Goal: Navigation & Orientation: Find specific page/section

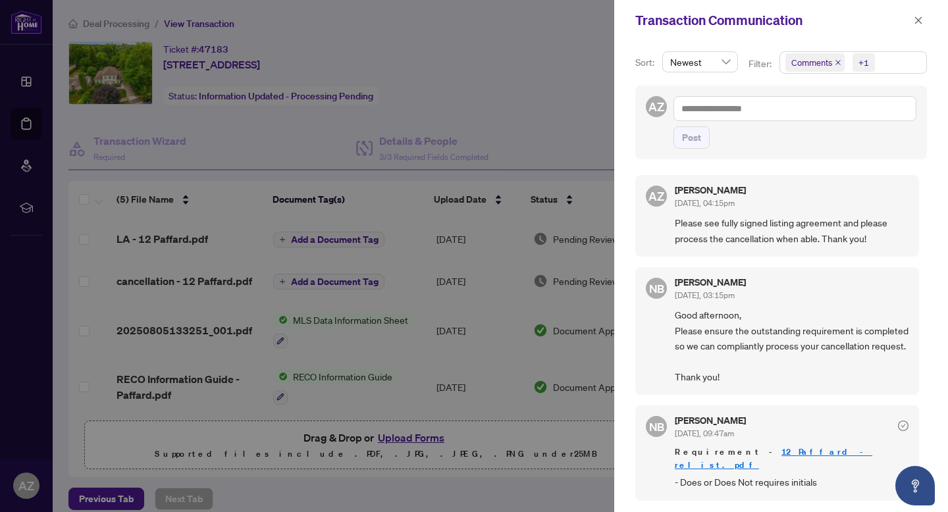
click at [918, 20] on icon "close" at bounding box center [918, 19] width 7 height 7
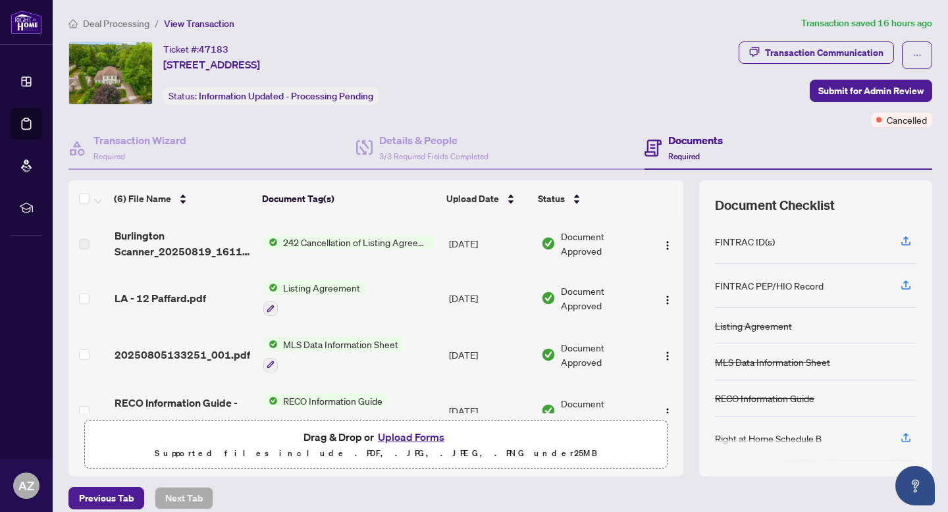
click at [144, 233] on span "Burlington Scanner_20250819_161137.pdf" at bounding box center [183, 244] width 138 height 32
click at [122, 28] on span "Deal Processing" at bounding box center [116, 24] width 66 height 12
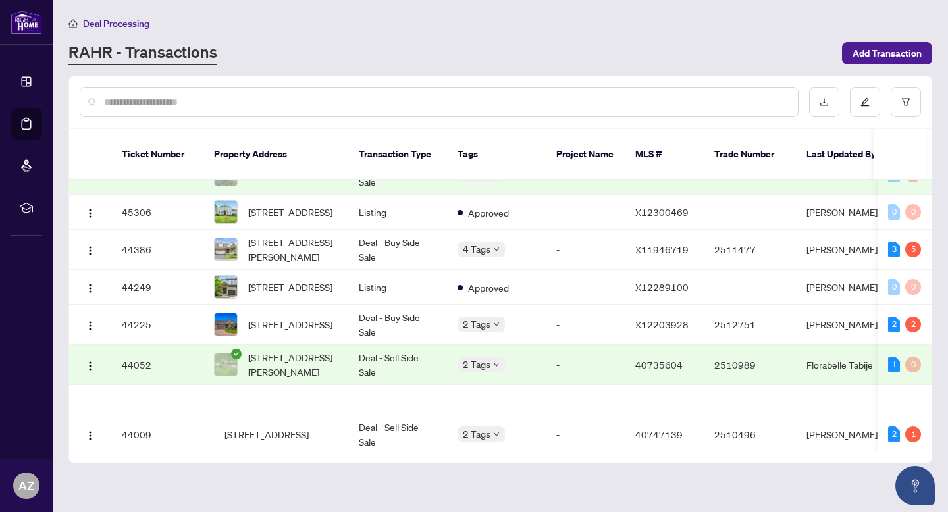
scroll to position [329, 0]
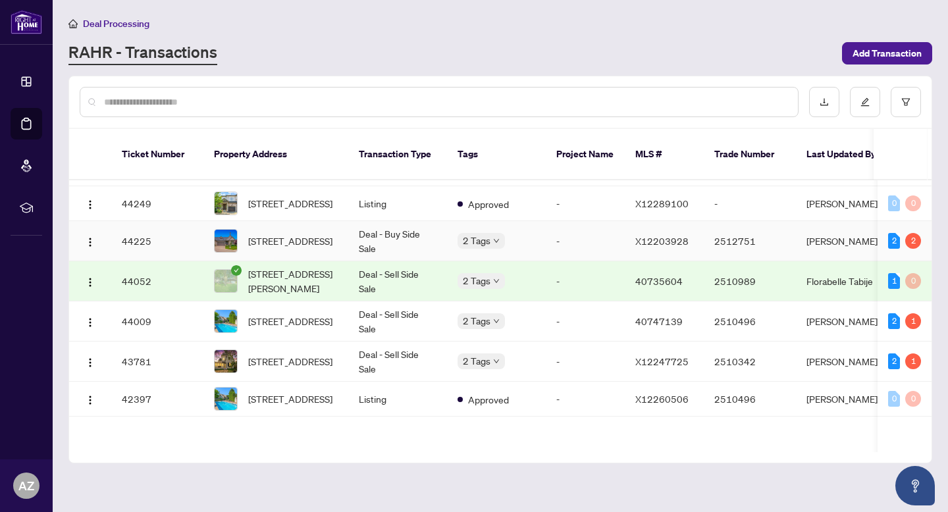
click at [404, 261] on td "Deal - Buy Side Sale" at bounding box center [397, 241] width 99 height 40
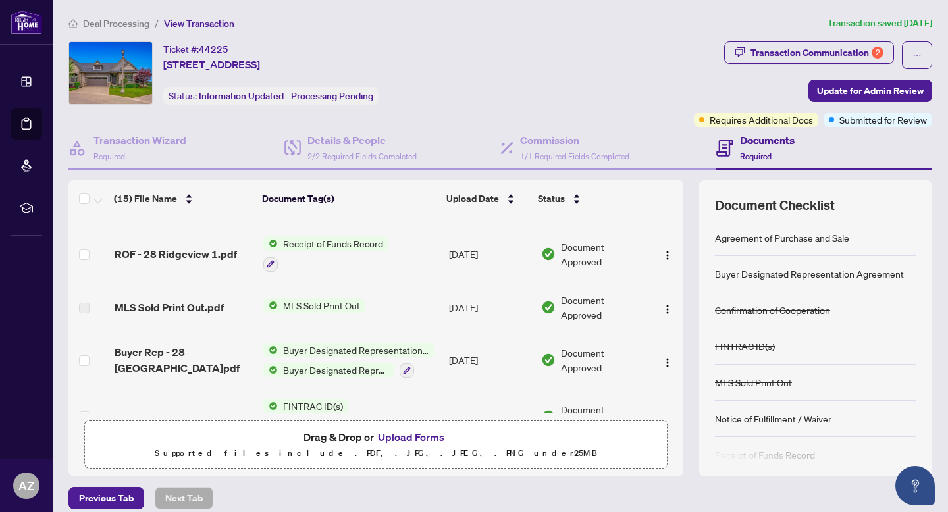
scroll to position [307, 0]
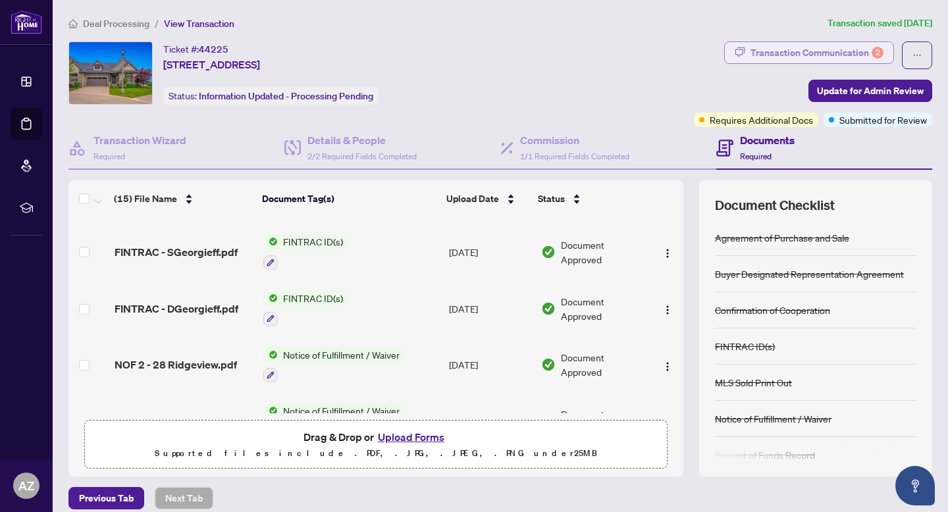
click at [815, 51] on div "Transaction Communication 2" at bounding box center [816, 52] width 133 height 21
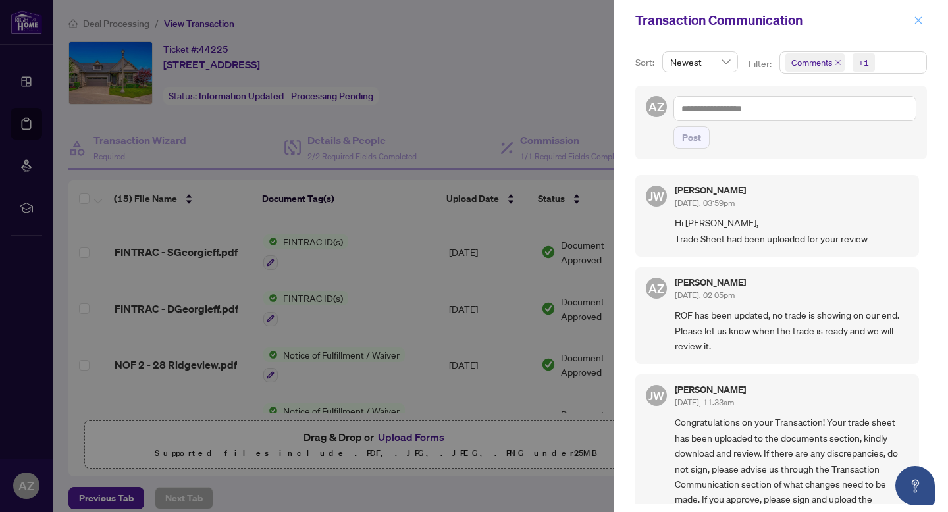
click at [920, 16] on icon "close" at bounding box center [917, 20] width 9 height 9
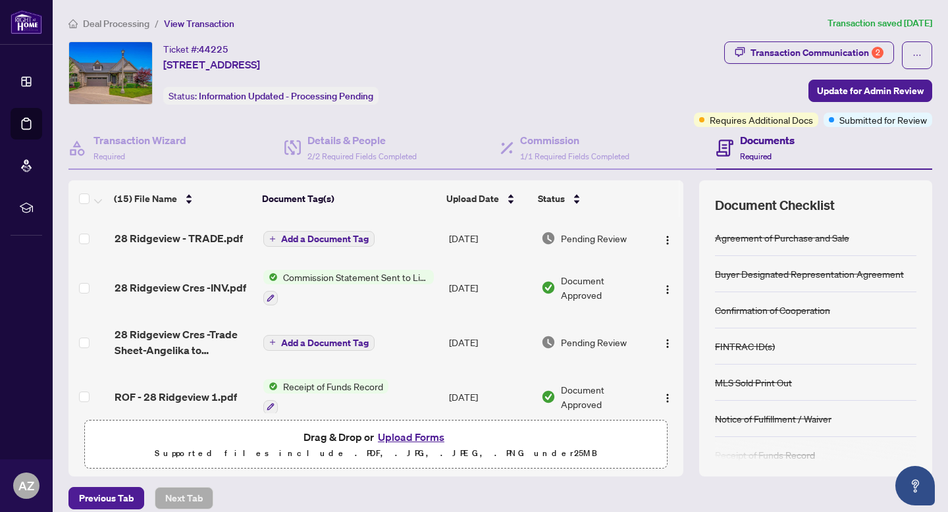
scroll to position [21, 0]
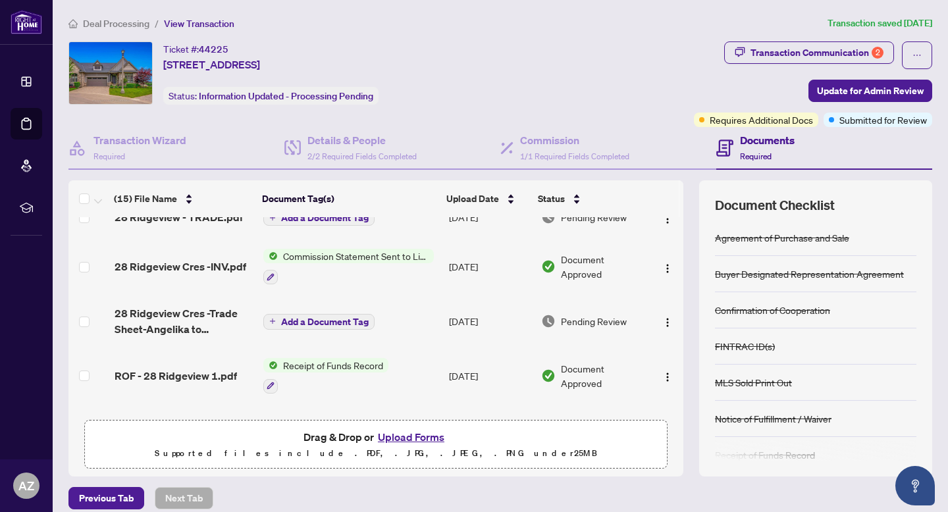
click at [138, 20] on span "Deal Processing" at bounding box center [116, 24] width 66 height 12
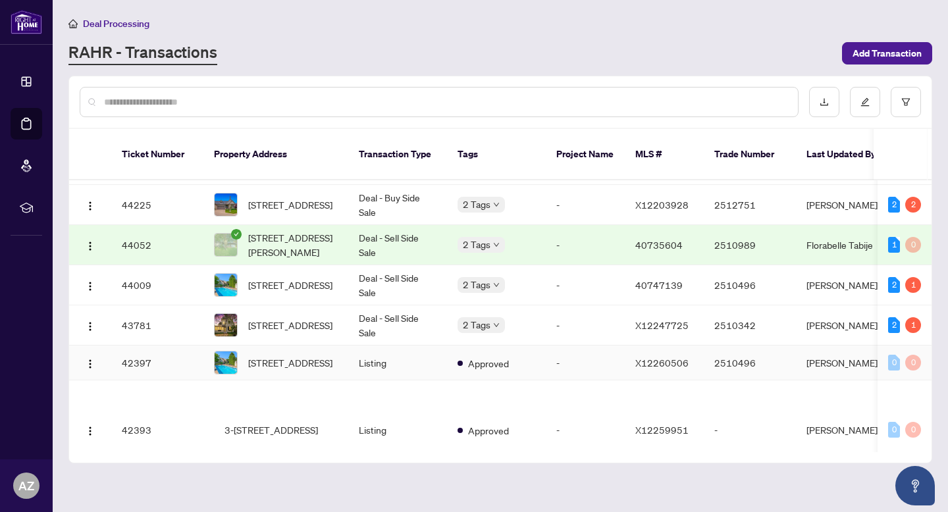
scroll to position [367, 0]
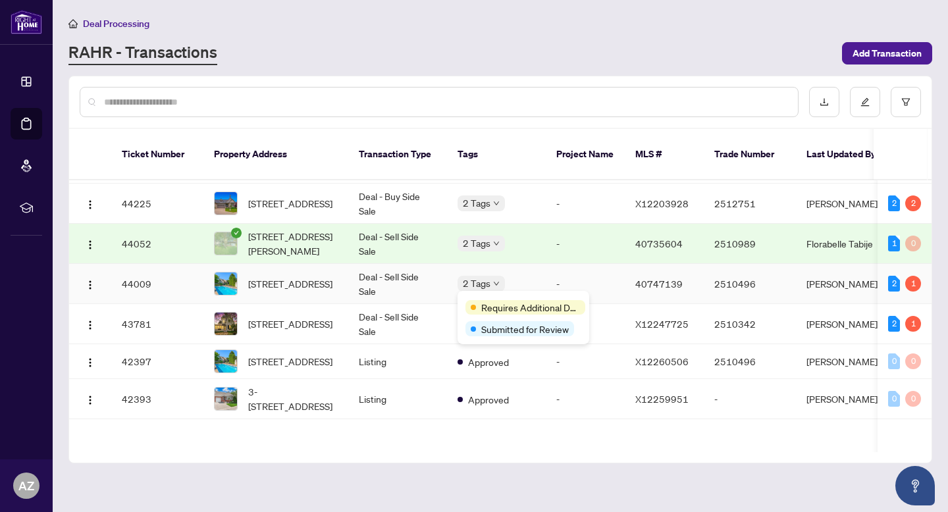
click at [392, 300] on td "Deal - Sell Side Sale" at bounding box center [397, 284] width 99 height 40
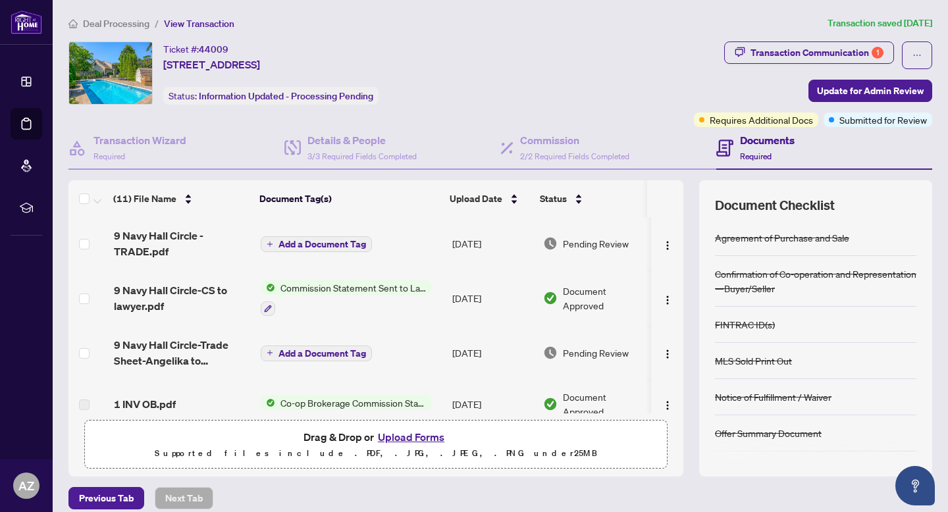
click at [110, 20] on span "Deal Processing" at bounding box center [116, 24] width 66 height 12
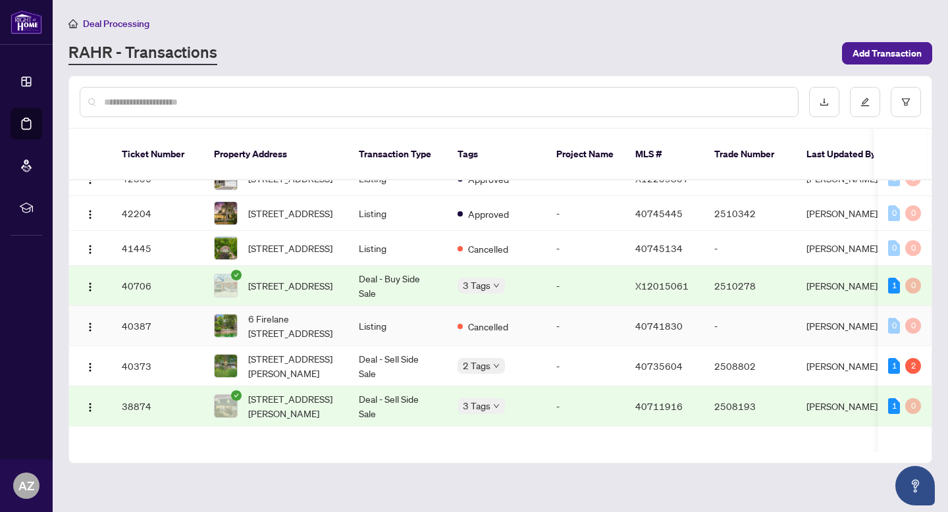
scroll to position [723, 0]
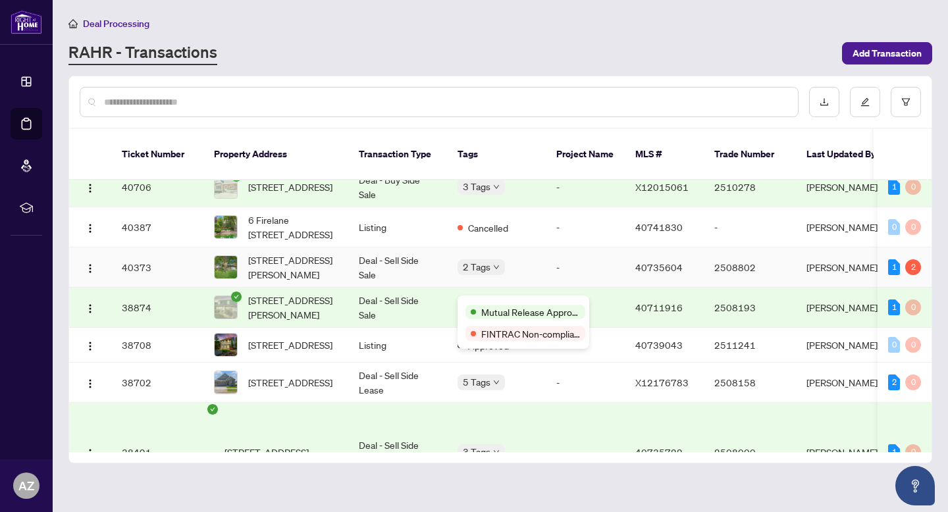
click at [408, 288] on td "Deal - Sell Side Sale" at bounding box center [397, 267] width 99 height 40
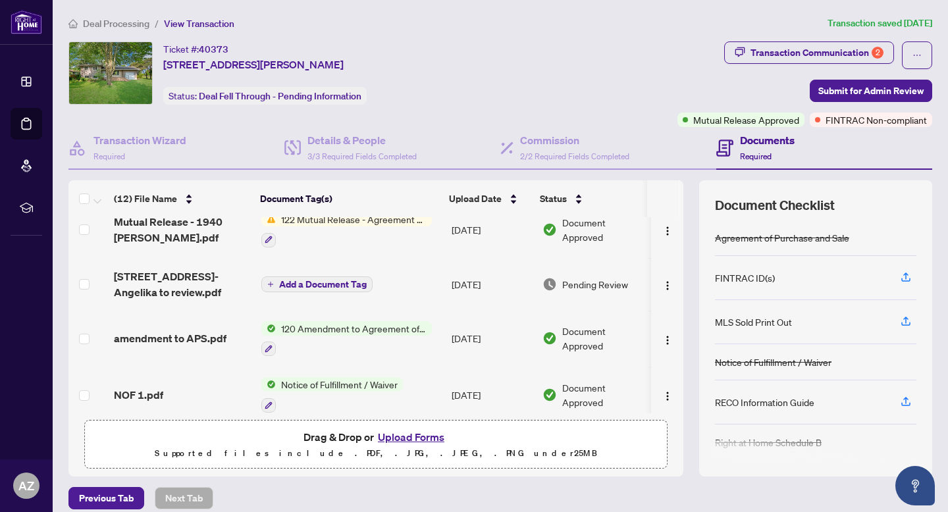
scroll to position [128, 0]
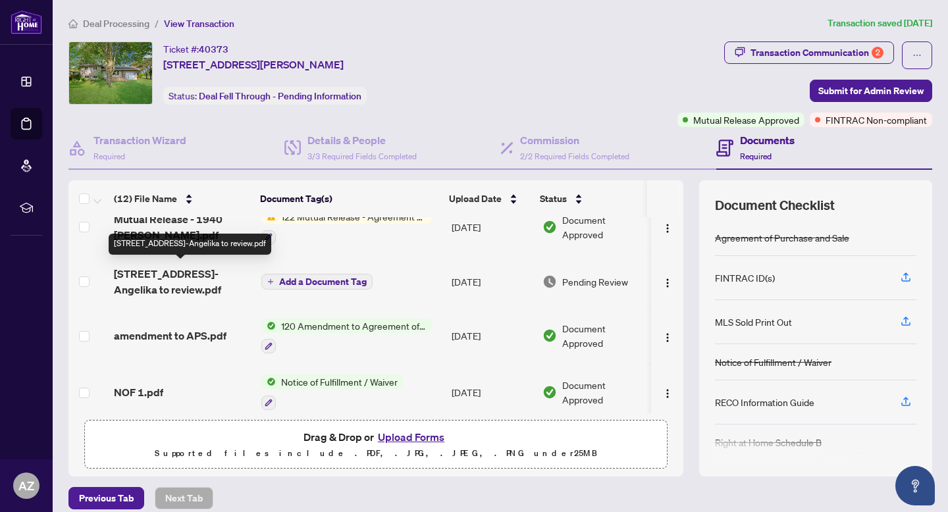
click at [203, 274] on span "[STREET_ADDRESS]-Angelika to review.pdf" at bounding box center [182, 282] width 137 height 32
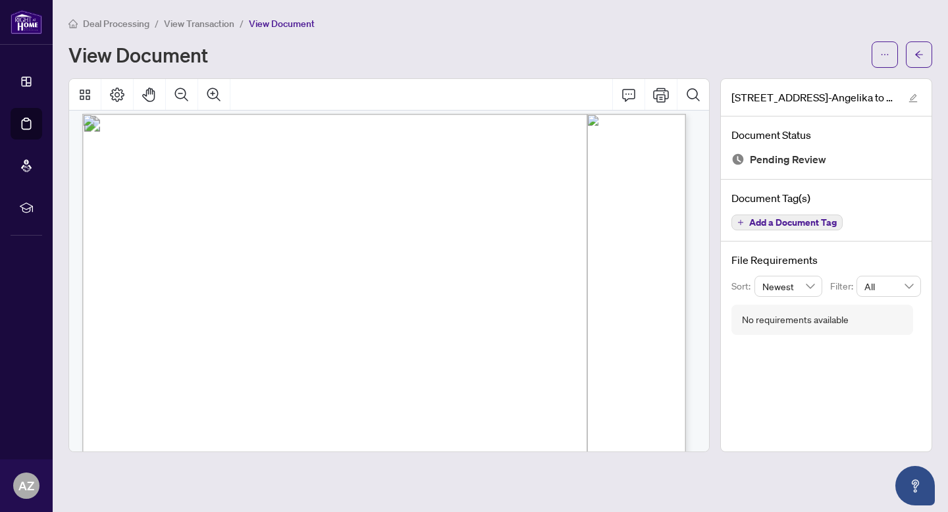
scroll to position [11, 0]
click at [928, 55] on button "button" at bounding box center [918, 54] width 26 height 26
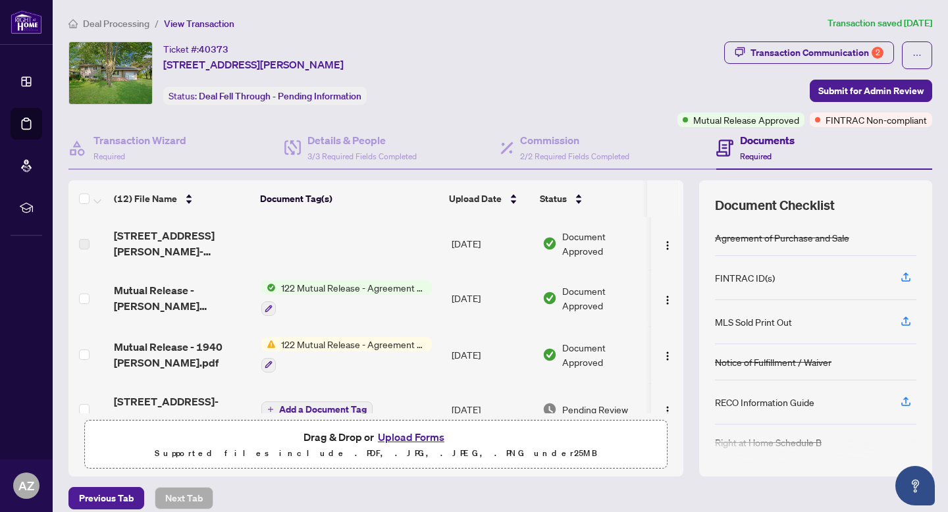
click at [109, 20] on span "Deal Processing" at bounding box center [116, 24] width 66 height 12
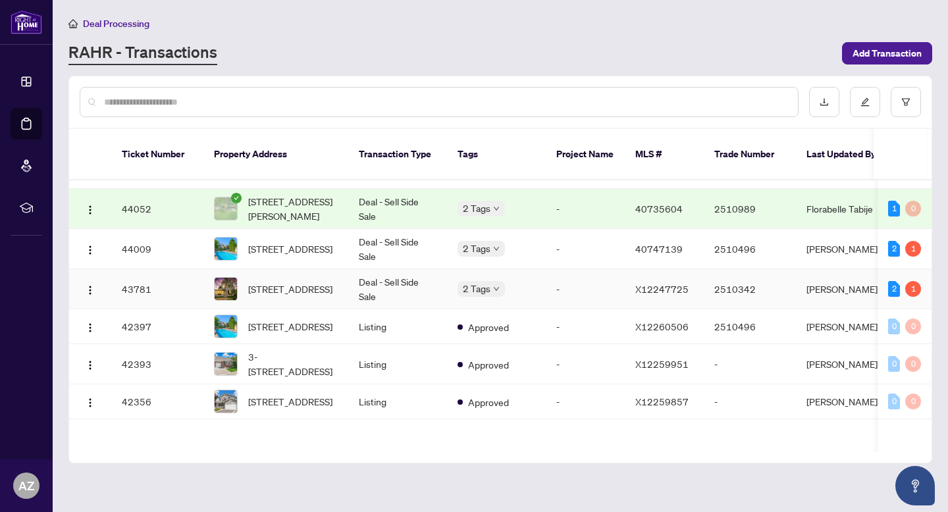
scroll to position [403, 0]
click at [420, 308] on td "Deal - Sell Side Sale" at bounding box center [397, 288] width 99 height 40
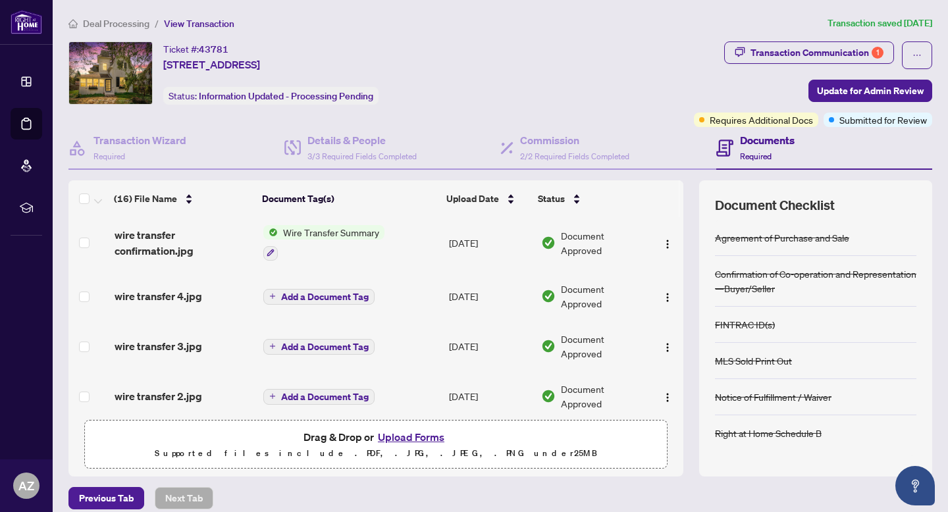
scroll to position [655, 0]
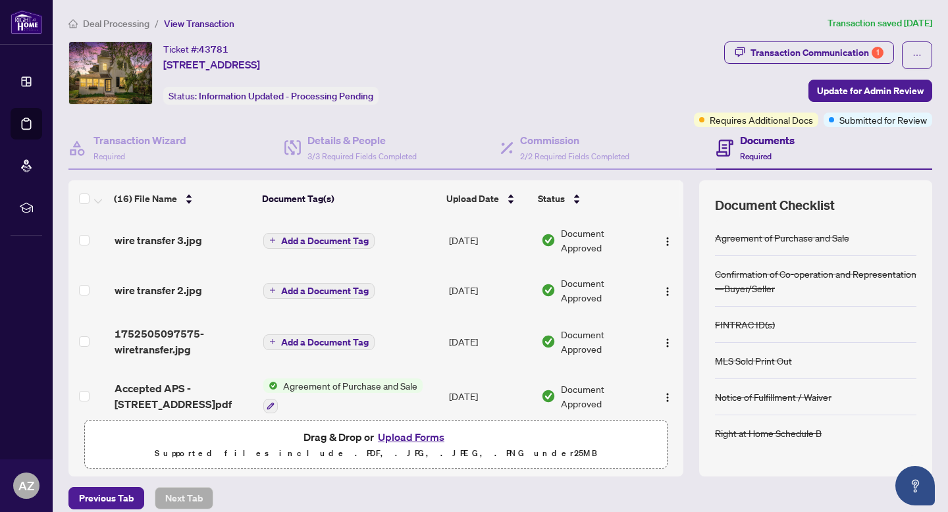
click at [124, 11] on main "Deal Processing / View Transaction Transaction saved [DATE] Ticket #: 43781 [ST…" at bounding box center [500, 256] width 895 height 512
click at [124, 20] on span "Deal Processing" at bounding box center [116, 24] width 66 height 12
